Goal: Information Seeking & Learning: Learn about a topic

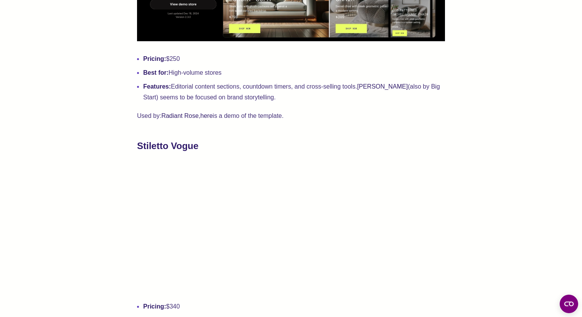
scroll to position [989, 0]
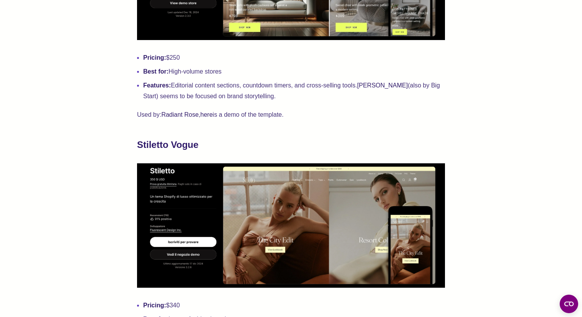
click at [178, 148] on strong "Stiletto Vogue" at bounding box center [168, 144] width 62 height 10
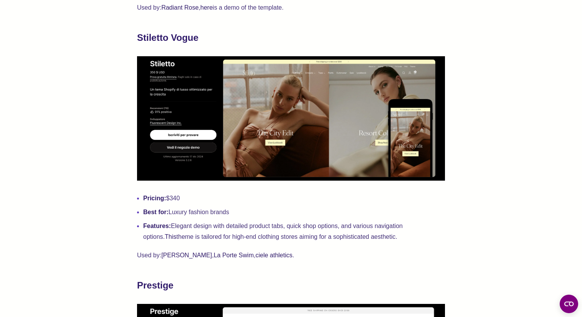
scroll to position [1109, 0]
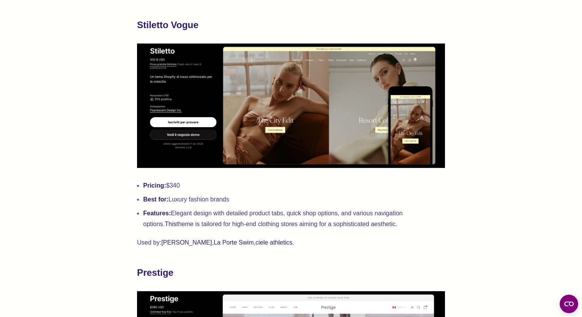
click at [178, 148] on img at bounding box center [291, 106] width 308 height 124
click at [193, 122] on img at bounding box center [291, 106] width 308 height 124
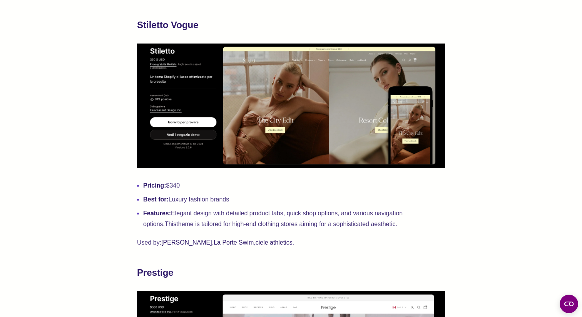
click at [193, 122] on img at bounding box center [291, 106] width 308 height 124
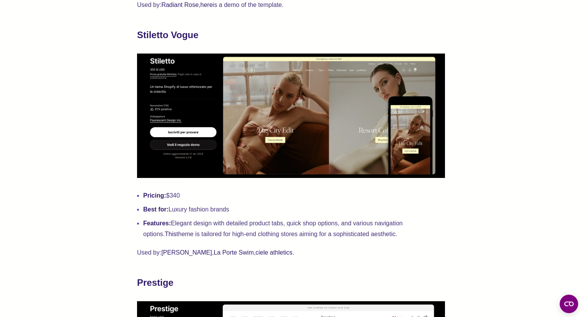
scroll to position [1085, 0]
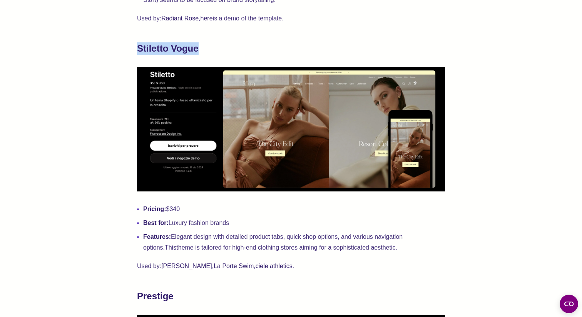
drag, startPoint x: 201, startPoint y: 49, endPoint x: 133, endPoint y: 50, distance: 68.2
copy strong "Stiletto Vogue"
